Goal: Task Accomplishment & Management: Complete application form

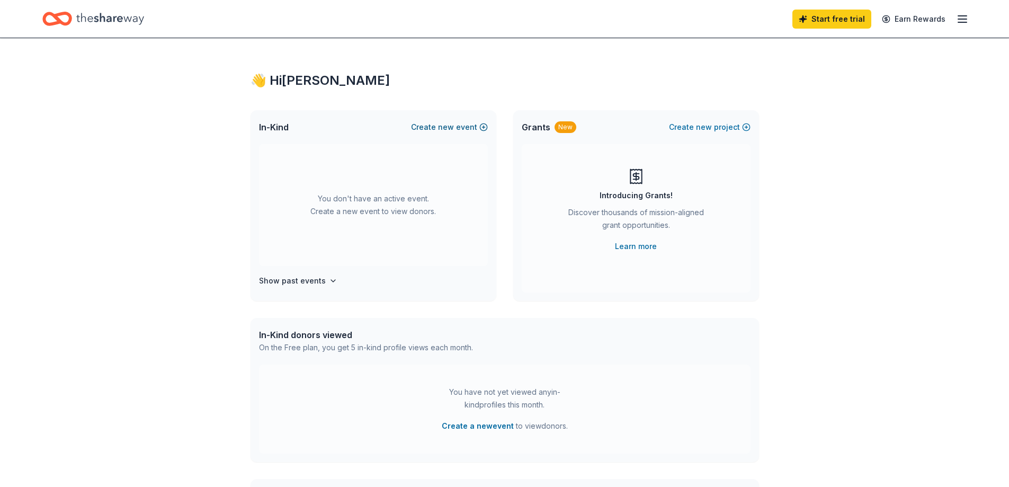
click at [459, 127] on button "Create new event" at bounding box center [449, 127] width 77 height 13
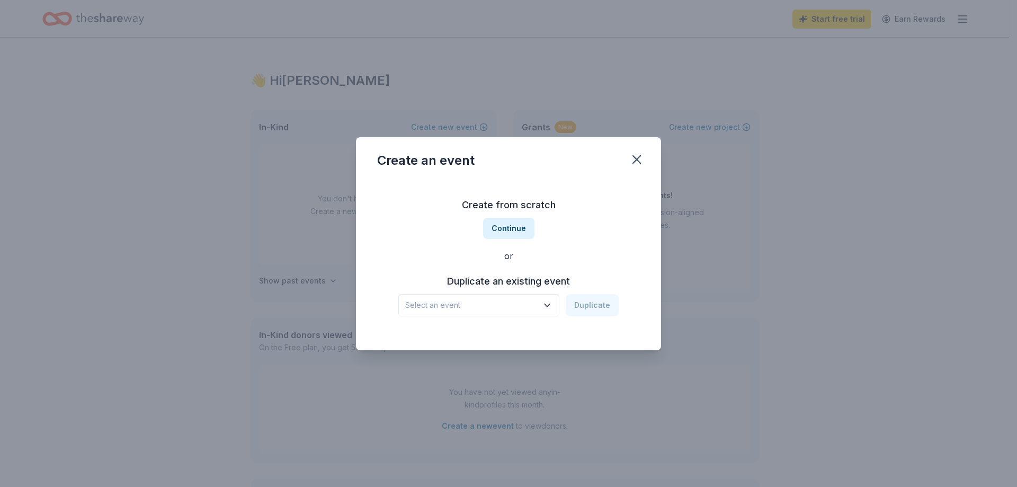
click at [552, 300] on icon "button" at bounding box center [547, 305] width 11 height 11
click at [565, 246] on div "Create from scratch Continue or Duplicate an existing event Select an event Dup…" at bounding box center [508, 257] width 263 height 154
click at [523, 228] on button "Continue" at bounding box center [508, 228] width 51 height 21
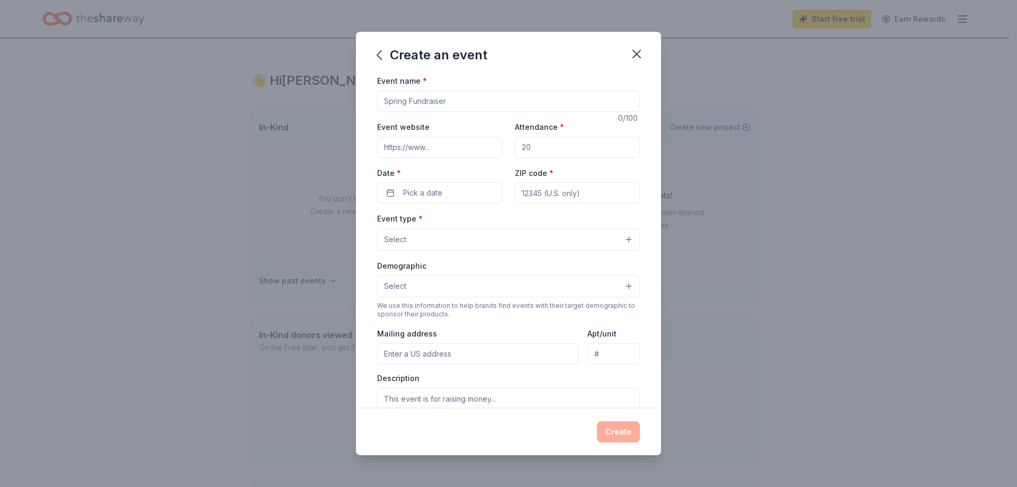
click at [473, 104] on input "Event name *" at bounding box center [508, 101] width 263 height 21
click at [496, 105] on input "Attendance Awareness" at bounding box center [508, 101] width 263 height 21
type input "Attendance Awareness Recognition"
click at [516, 117] on div "Event name * Attendance Awareness Recognition 32 /100 Event website Attendance …" at bounding box center [508, 318] width 263 height 489
click at [495, 119] on div "Event name * Attendance Awareness Recognition 32 /100 Event website Attendance …" at bounding box center [508, 318] width 263 height 489
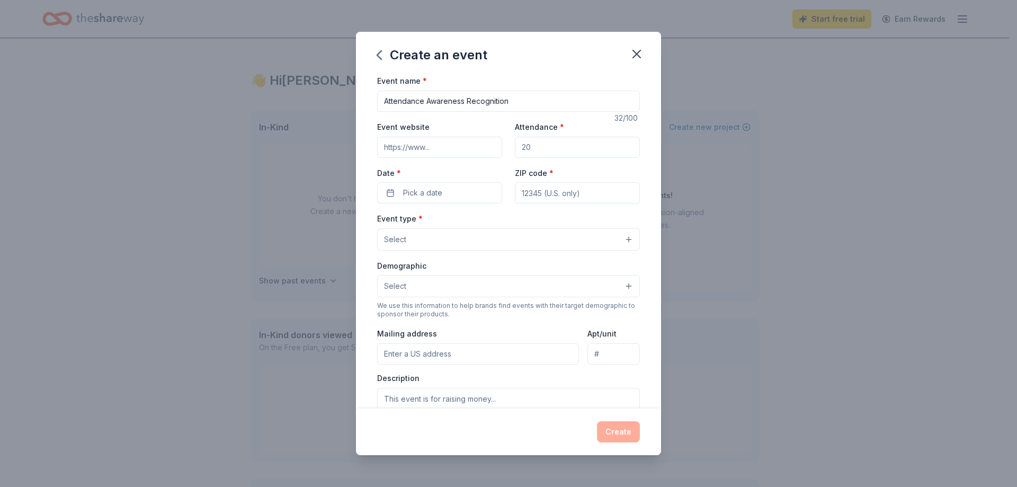
click at [558, 151] on input "Attendance *" at bounding box center [577, 147] width 125 height 21
type input "100"
click at [443, 174] on label "Date *" at bounding box center [439, 173] width 125 height 11
click at [443, 182] on button "Pick a date" at bounding box center [439, 192] width 125 height 21
click at [497, 218] on button "Go to next month" at bounding box center [494, 220] width 15 height 15
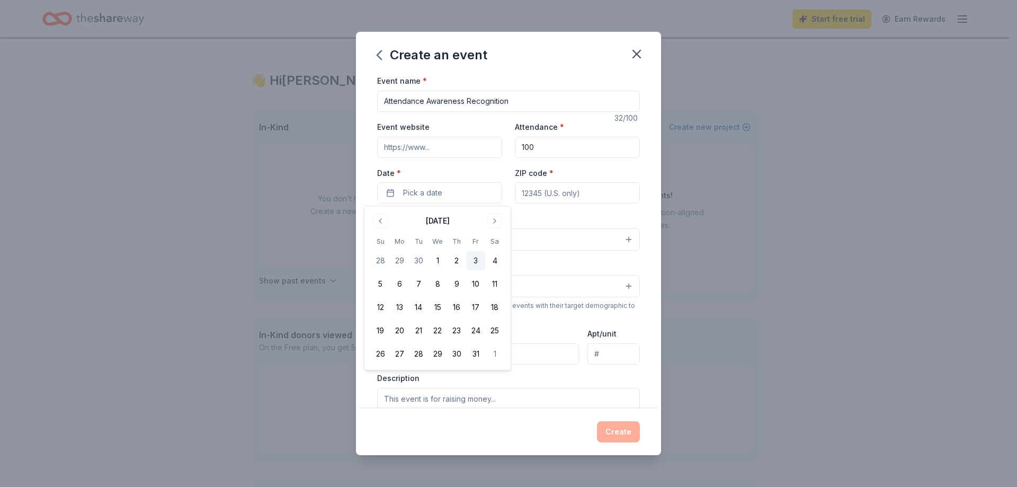
click at [479, 261] on button "3" at bounding box center [475, 260] width 19 height 19
click at [540, 192] on input "ZIP code *" at bounding box center [577, 192] width 125 height 21
type input "87110"
click at [529, 240] on button "Select" at bounding box center [508, 239] width 263 height 22
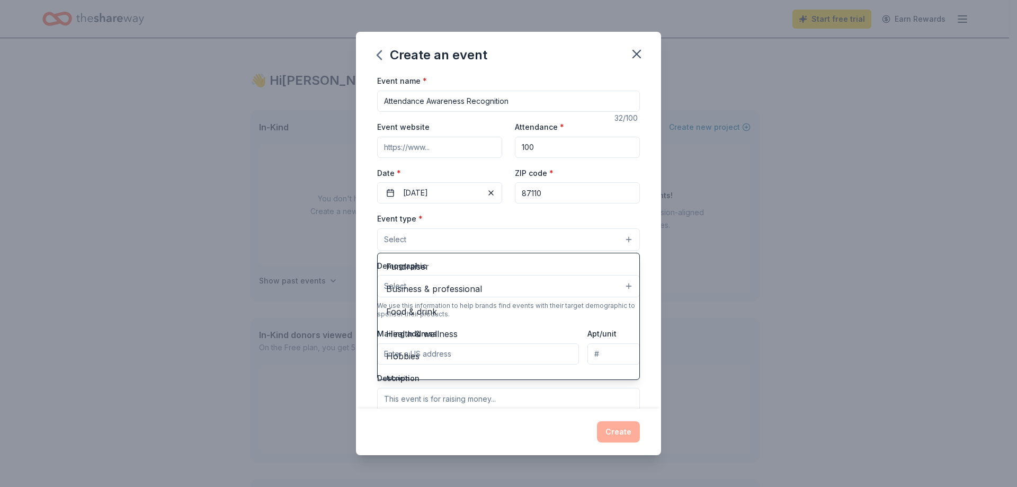
click at [628, 225] on div "Event type * Select Fundraiser Business & professional Food & drink Health & we…" at bounding box center [508, 231] width 263 height 39
click at [625, 241] on button "Select" at bounding box center [508, 239] width 263 height 22
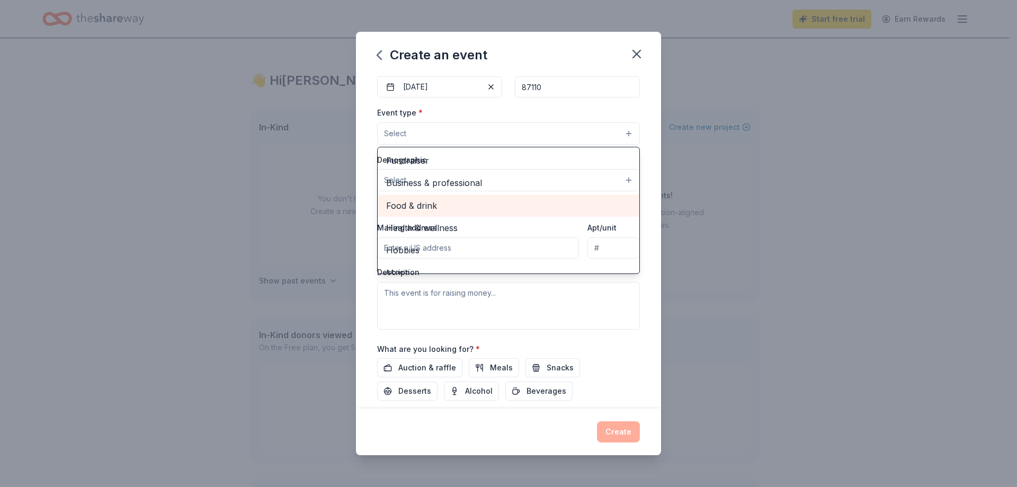
click at [446, 212] on div "Food & drink" at bounding box center [509, 205] width 262 height 22
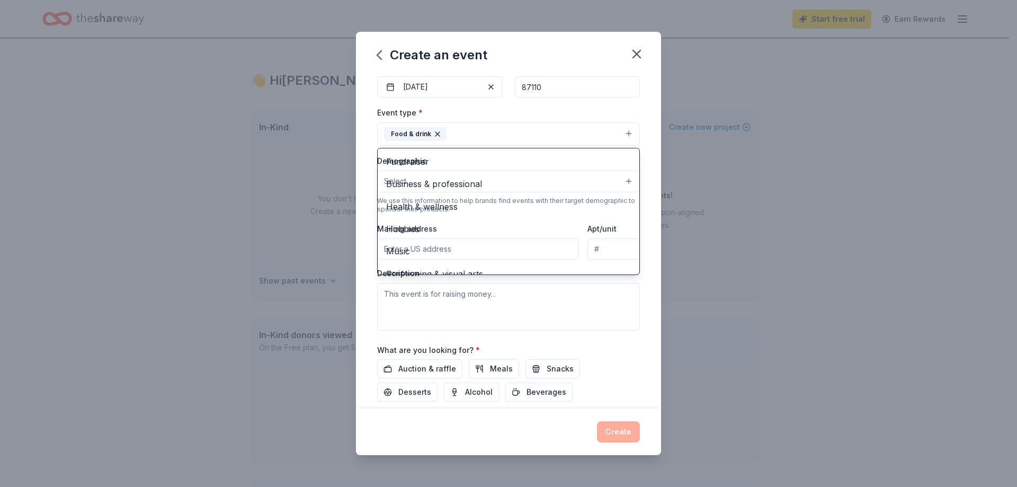
click at [634, 302] on div "Event name * Attendance Awareness Recognition 32 /100 Event website Attendance …" at bounding box center [508, 241] width 305 height 334
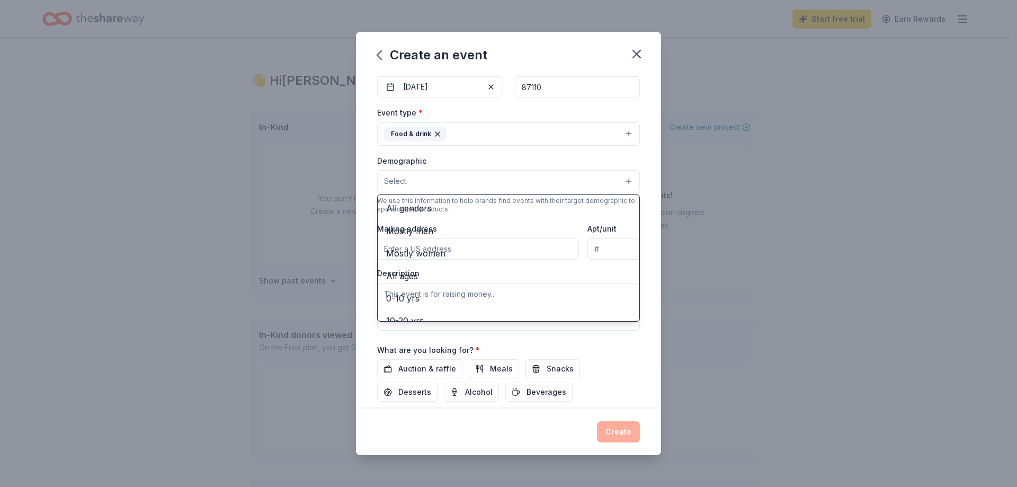
click at [622, 177] on button "Select" at bounding box center [508, 181] width 263 height 22
click at [411, 299] on span "0-10 yrs" at bounding box center [508, 298] width 245 height 14
click at [426, 302] on span "10-20 yrs" at bounding box center [508, 299] width 245 height 14
click at [639, 189] on div "Event name * Attendance Awareness Recognition 32 /100 Event website Attendance …" at bounding box center [508, 241] width 305 height 334
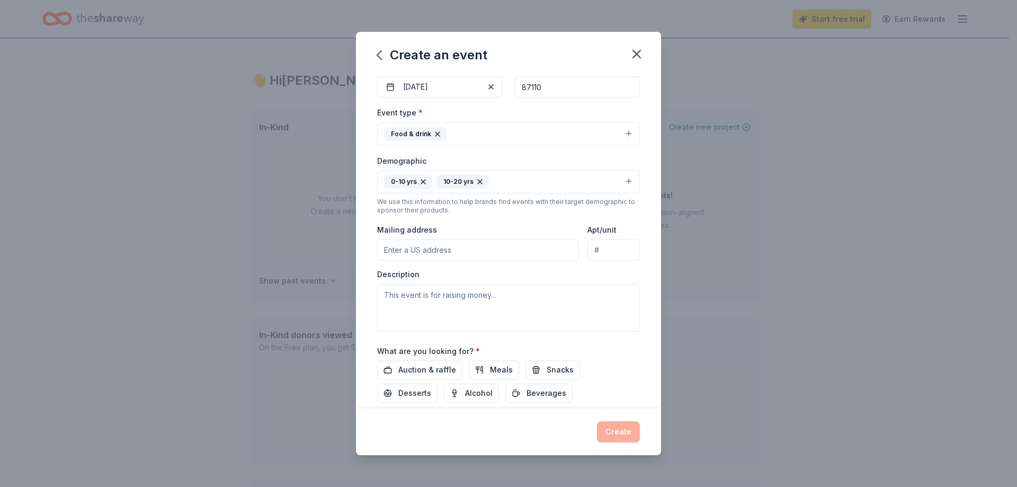
click at [618, 132] on button "Food & drink" at bounding box center [508, 133] width 263 height 23
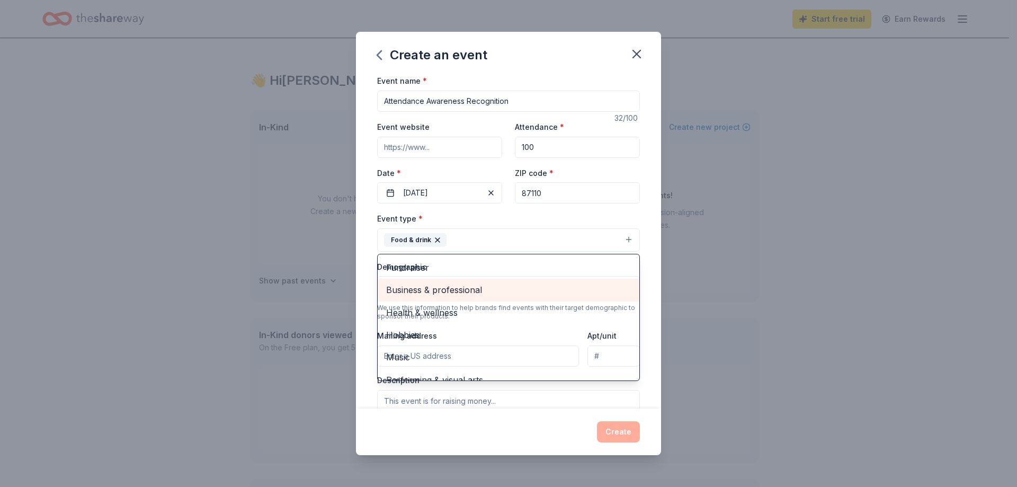
click at [505, 291] on span "Business & professional" at bounding box center [508, 290] width 245 height 14
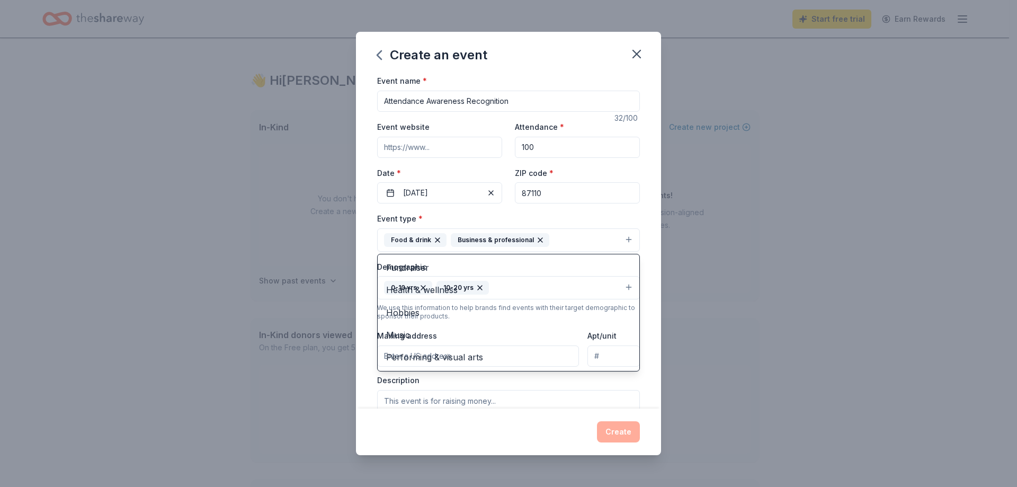
click at [646, 208] on div "Event name * Attendance Awareness Recognition 32 /100 Event website Attendance …" at bounding box center [508, 241] width 305 height 334
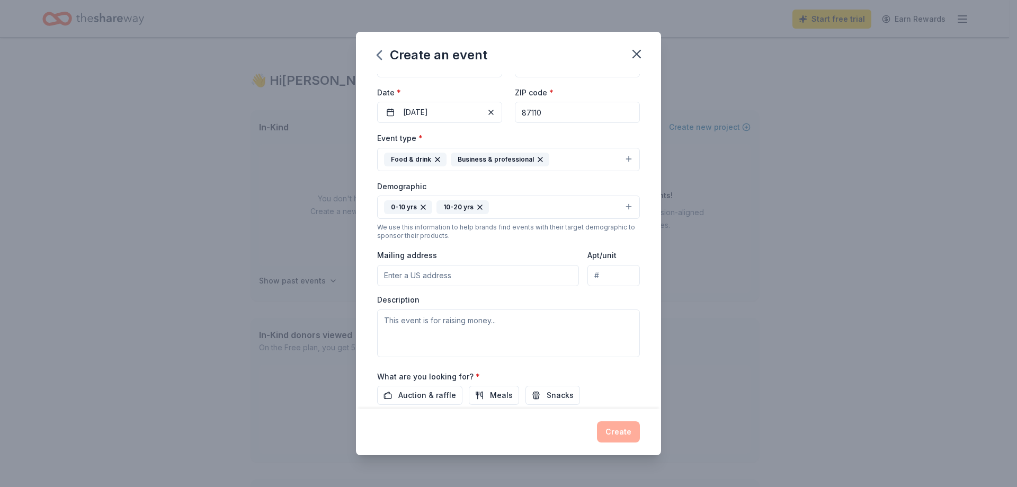
scroll to position [106, 0]
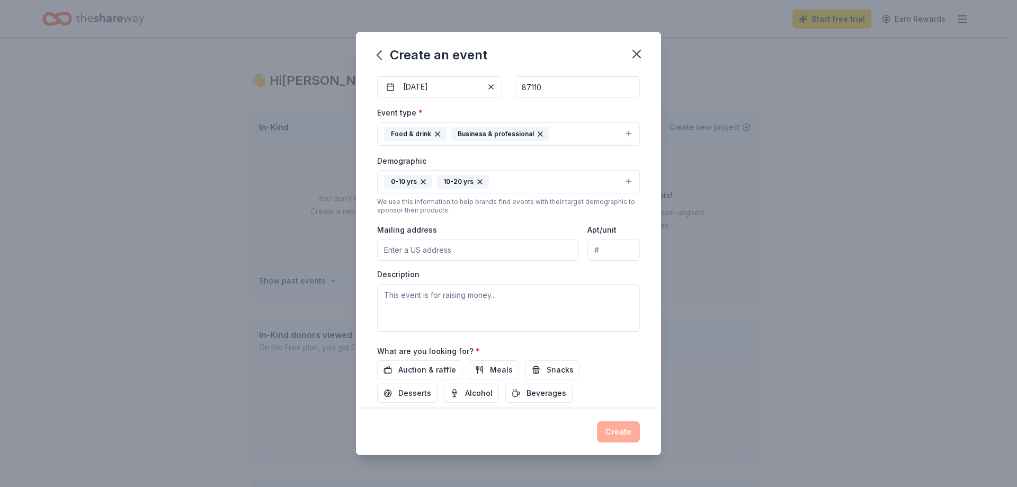
click at [493, 253] on input "Mailing address" at bounding box center [478, 249] width 202 height 21
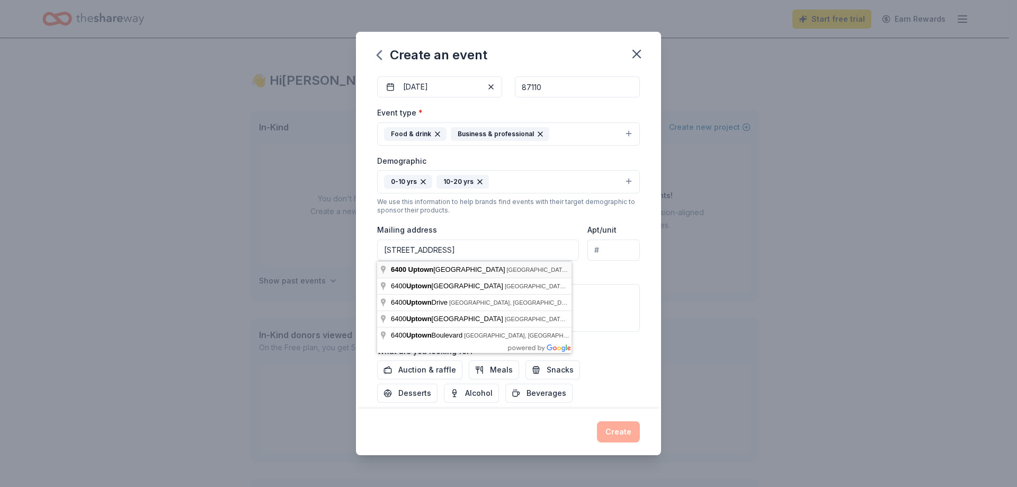
type input "[STREET_ADDRESS]"
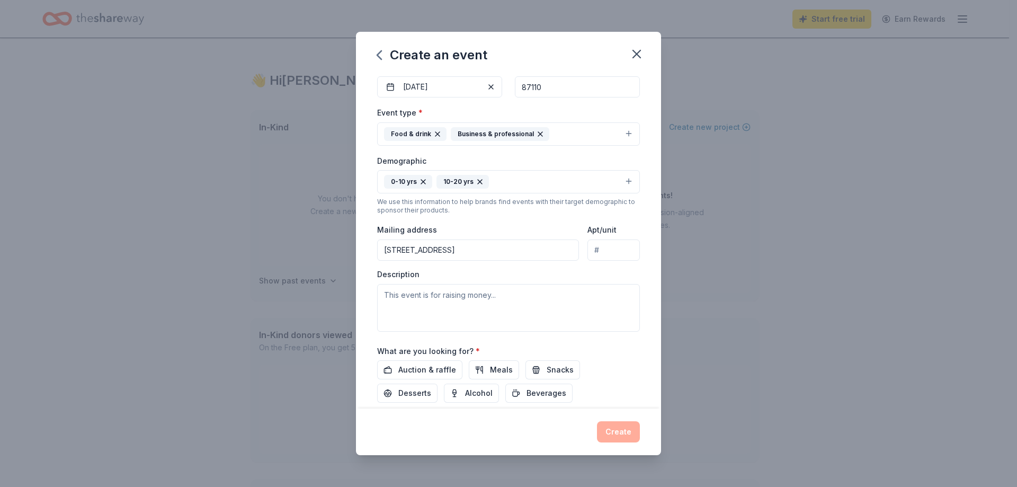
click at [599, 255] on input "Apt/unit" at bounding box center [613, 249] width 52 height 21
type input "380W"
click at [444, 298] on textarea at bounding box center [508, 308] width 263 height 48
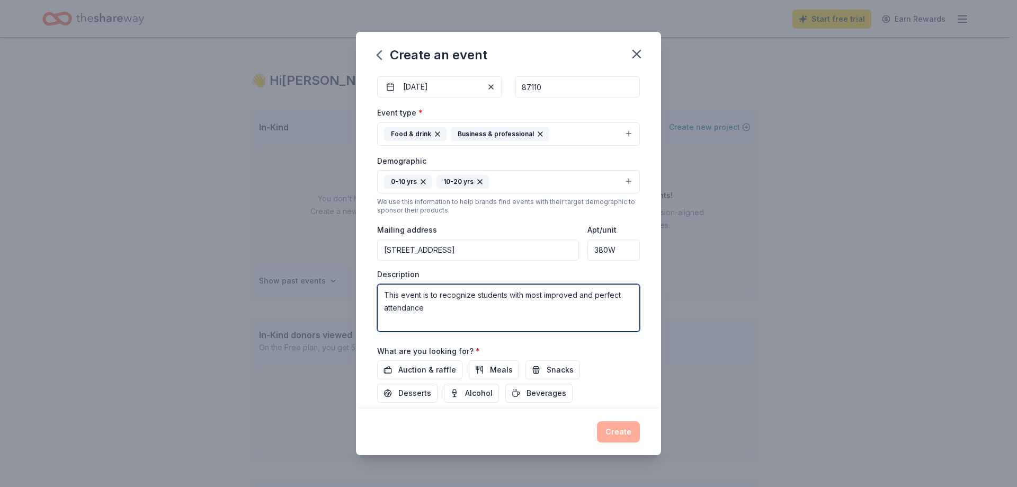
scroll to position [174, 0]
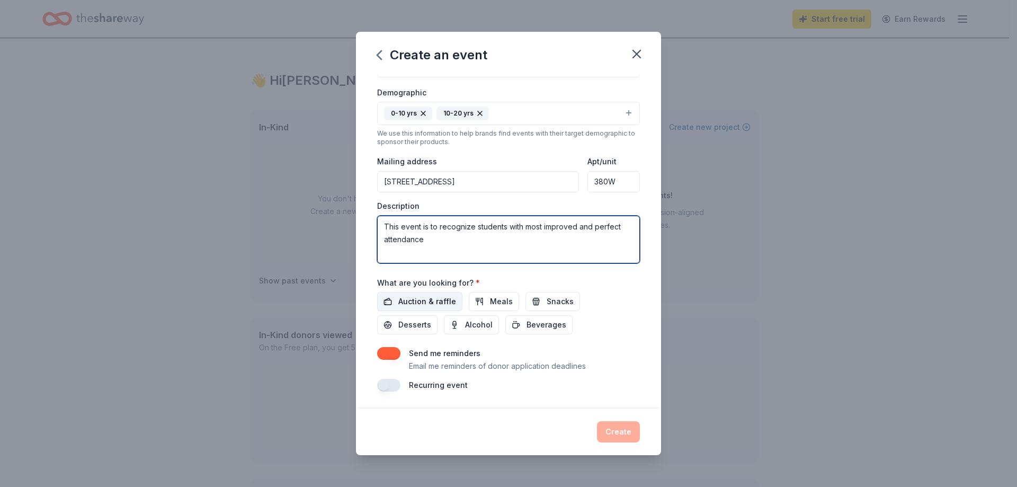
type textarea "This event is to recognize students with most improved and perfect attendance"
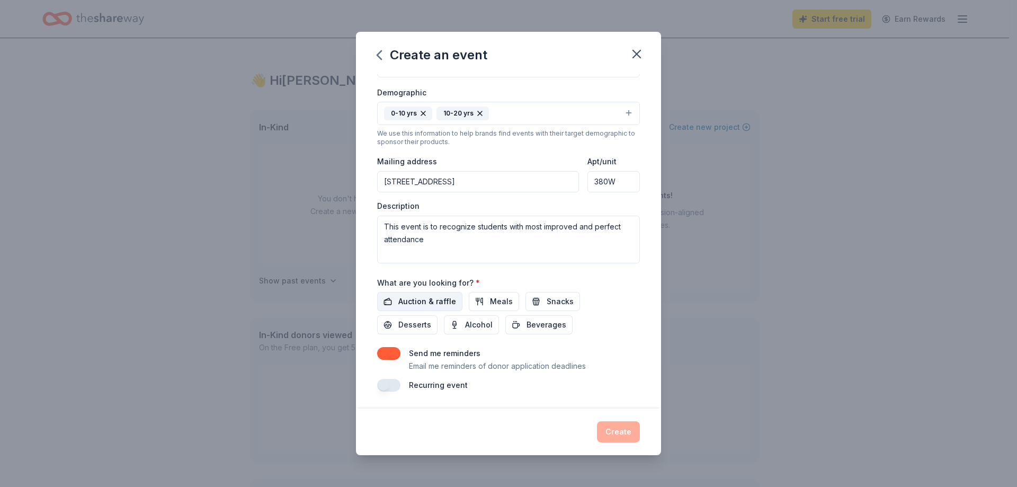
click at [440, 298] on span "Auction & raffle" at bounding box center [427, 301] width 58 height 13
click at [505, 305] on span "Meals" at bounding box center [501, 301] width 23 height 13
click at [557, 295] on span "Snacks" at bounding box center [560, 301] width 27 height 13
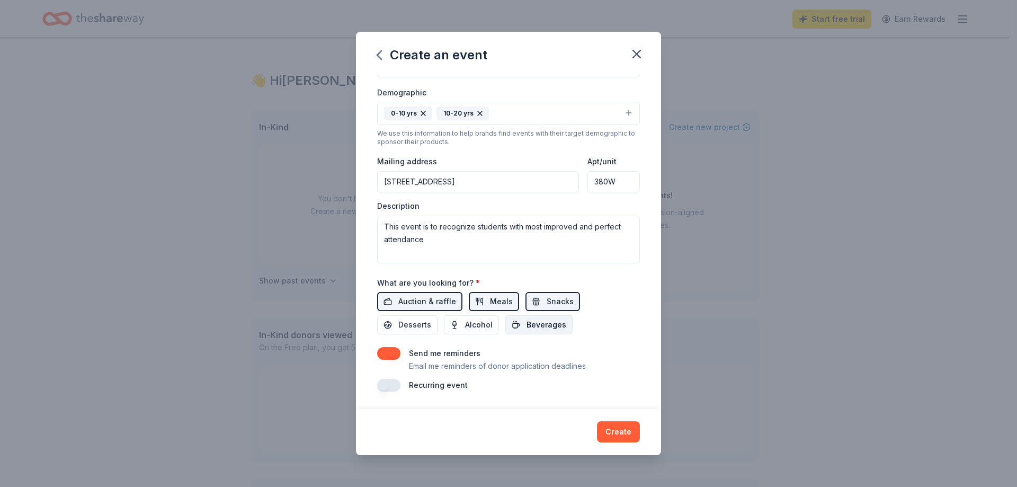
click at [550, 324] on span "Beverages" at bounding box center [546, 324] width 40 height 13
click at [407, 321] on span "Desserts" at bounding box center [414, 324] width 33 height 13
click at [396, 382] on button "button" at bounding box center [388, 385] width 23 height 13
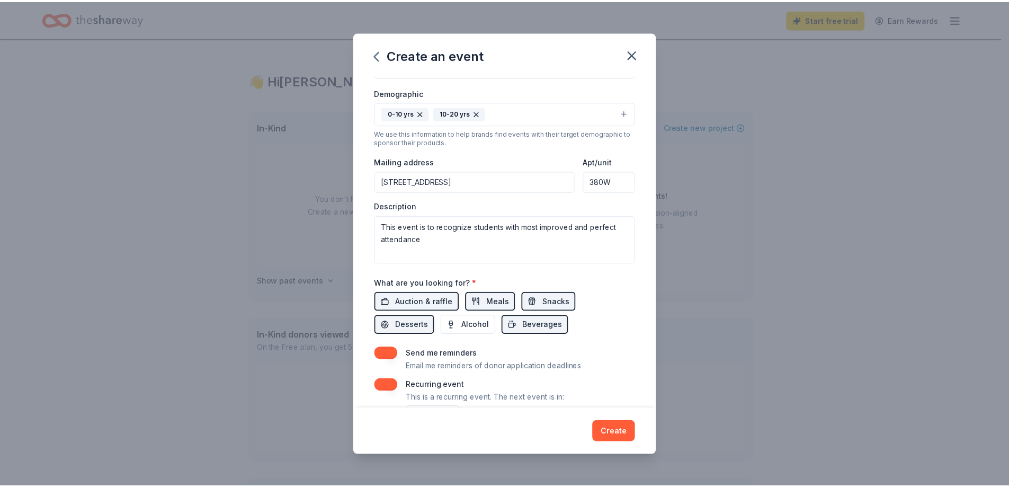
scroll to position [212, 0]
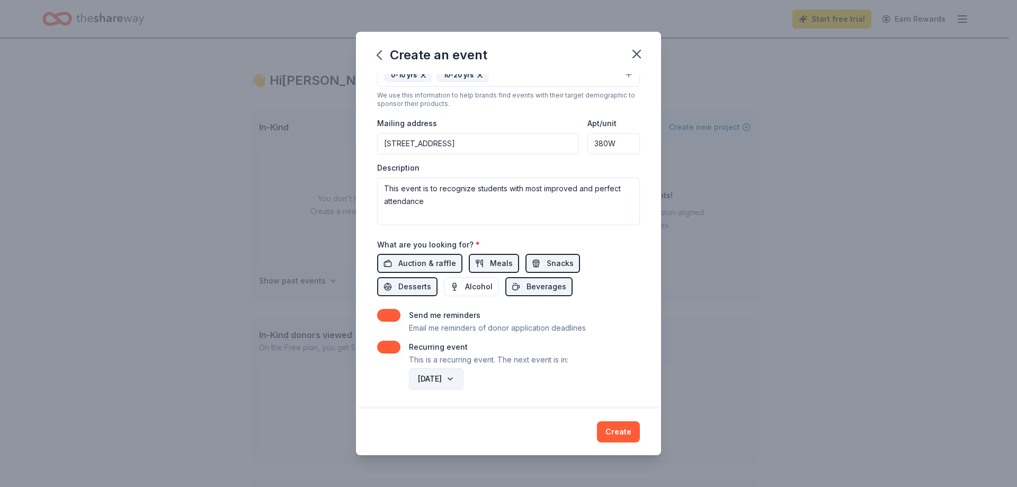
click at [463, 379] on button "[DATE]" at bounding box center [436, 378] width 55 height 21
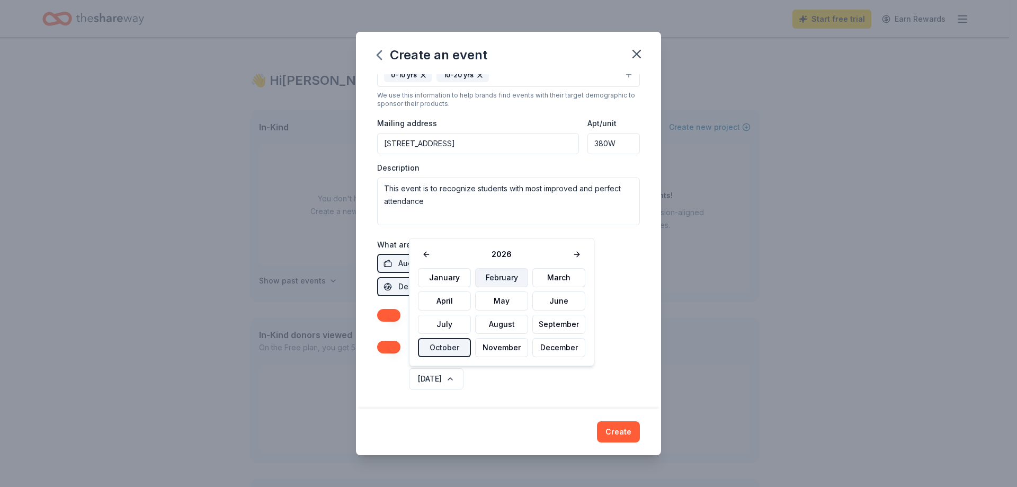
click at [503, 274] on button "February" at bounding box center [501, 277] width 53 height 19
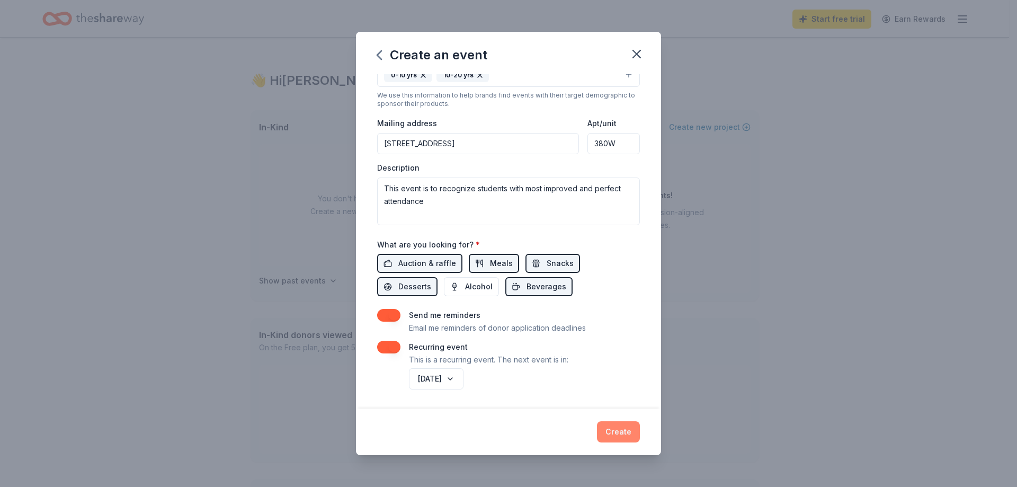
click at [627, 426] on button "Create" at bounding box center [618, 431] width 43 height 21
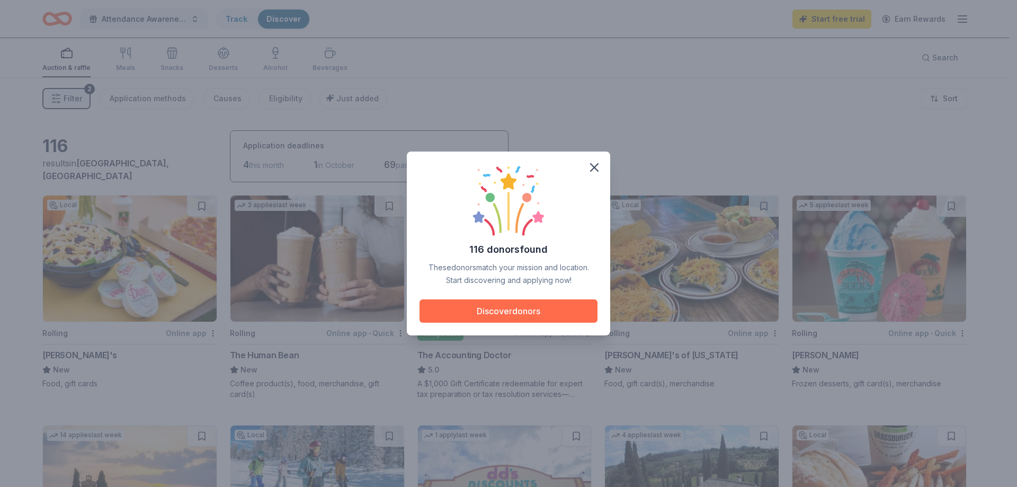
click at [515, 319] on button "Discover donors" at bounding box center [508, 310] width 178 height 23
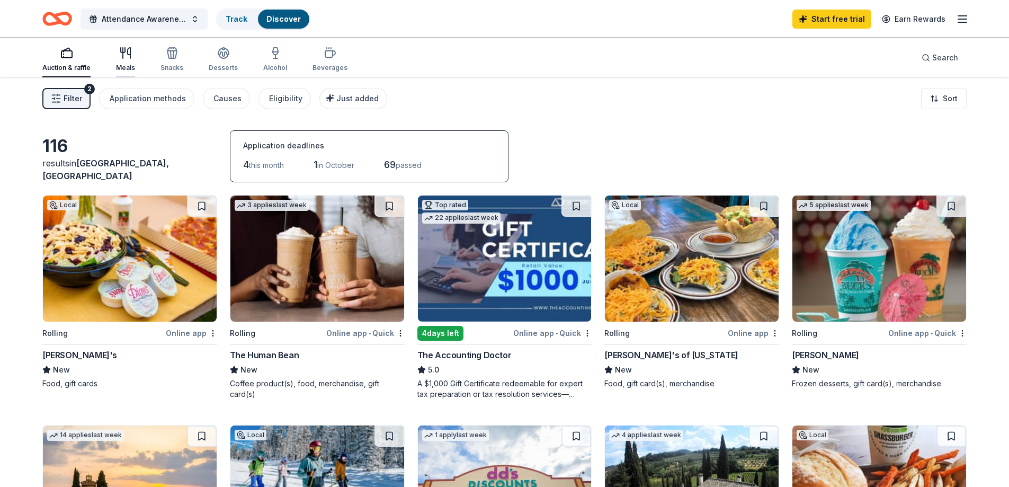
click at [125, 61] on div "Meals" at bounding box center [125, 59] width 19 height 25
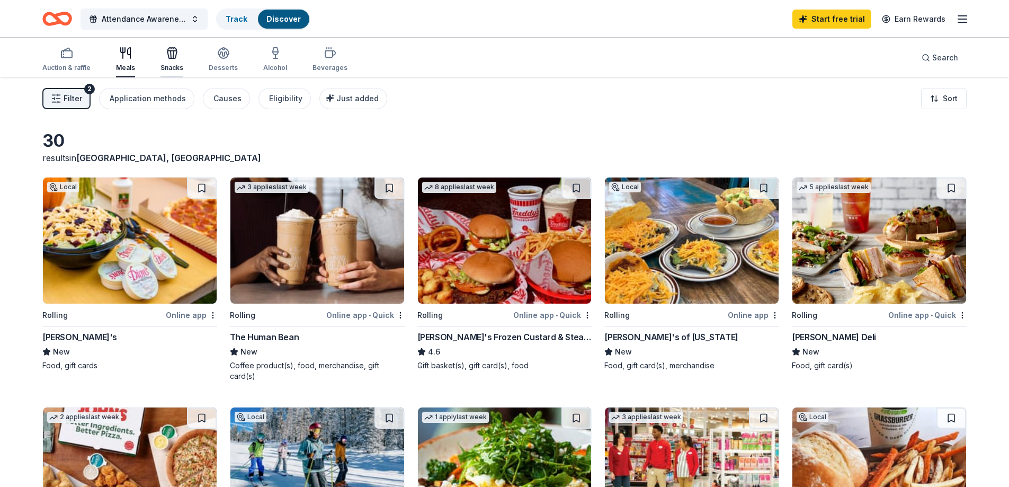
click at [171, 68] on div "Snacks" at bounding box center [171, 68] width 23 height 8
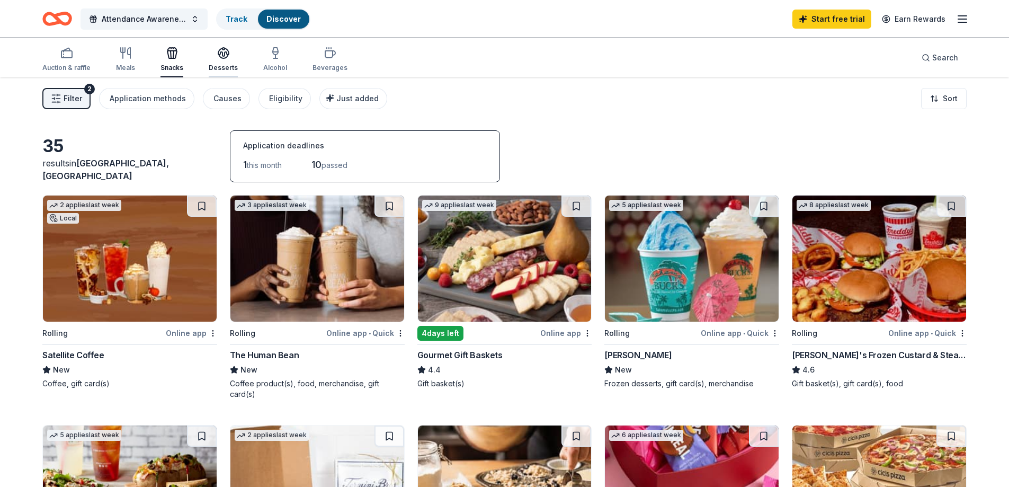
click at [219, 62] on div "Desserts" at bounding box center [223, 59] width 29 height 25
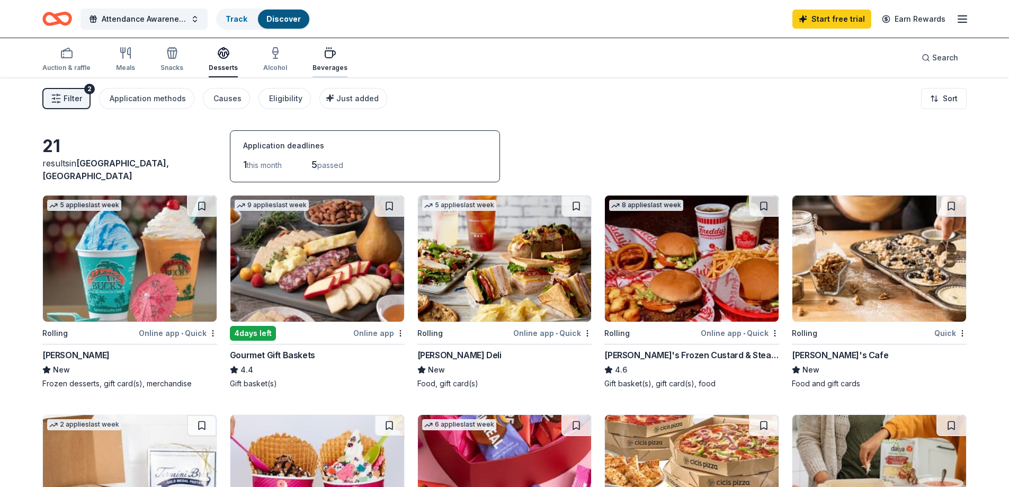
click at [317, 58] on div "button" at bounding box center [329, 53] width 35 height 13
